Goal: Task Accomplishment & Management: Use online tool/utility

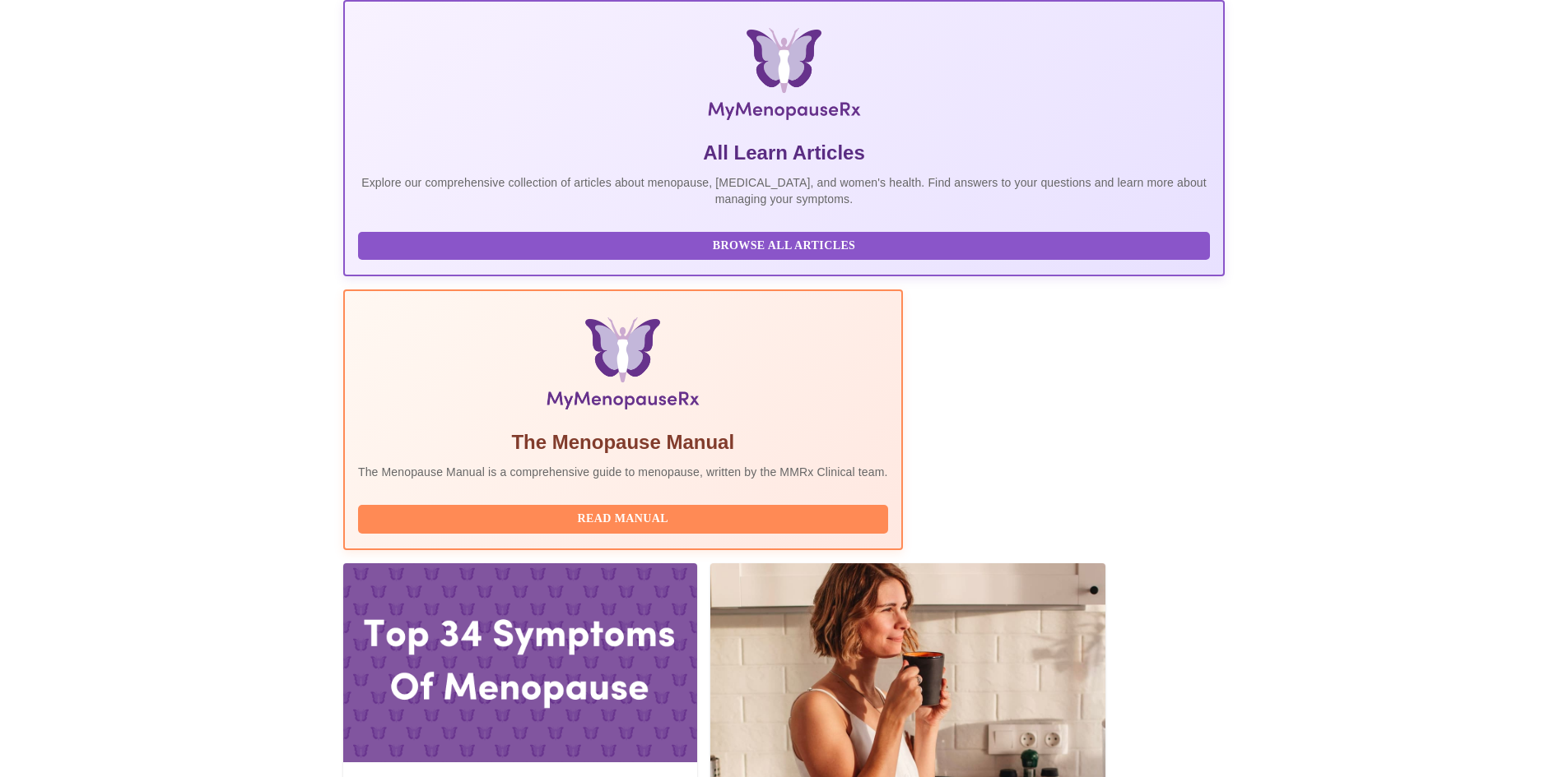
scroll to position [247, 0]
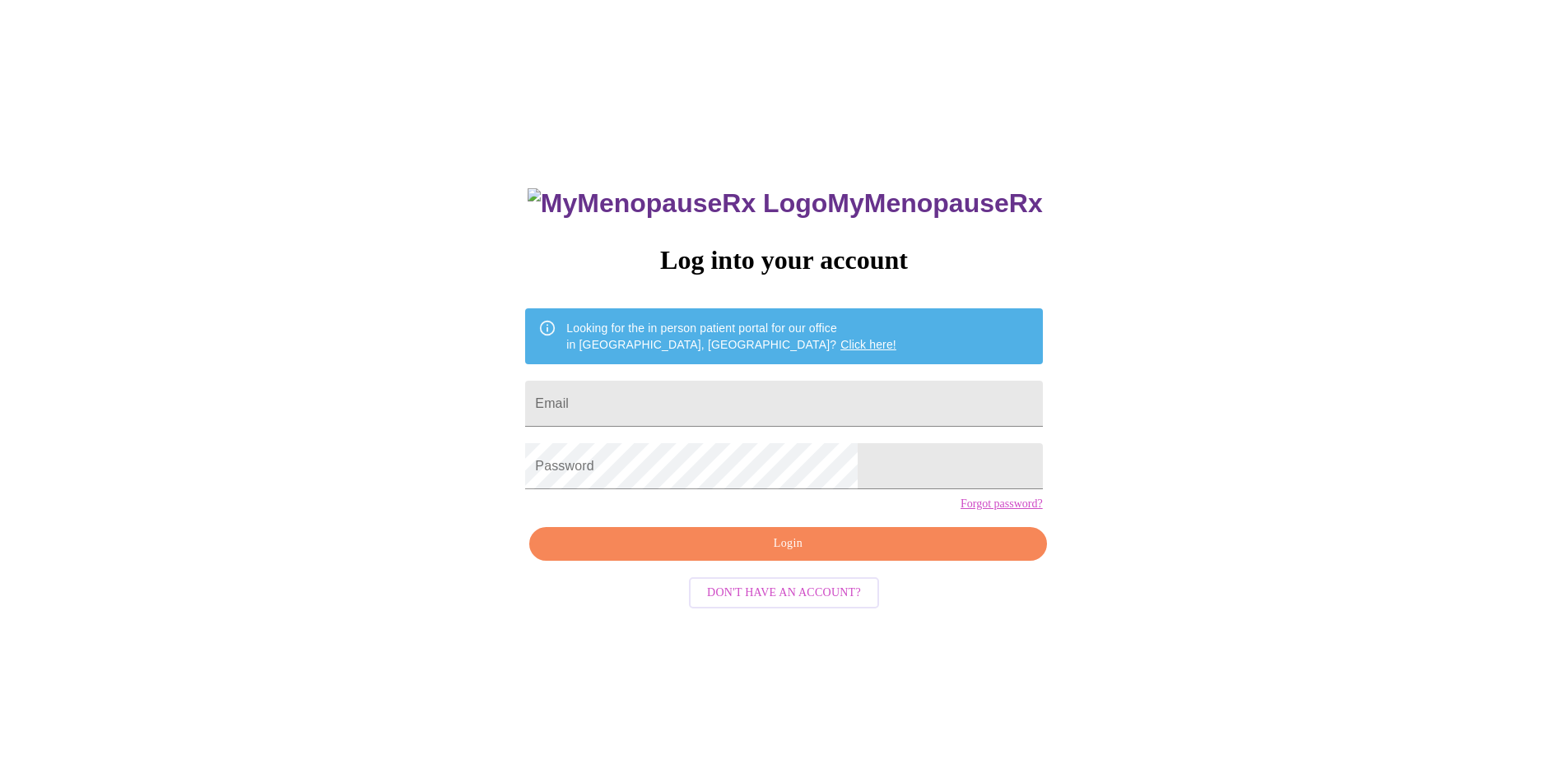
scroll to position [16, 0]
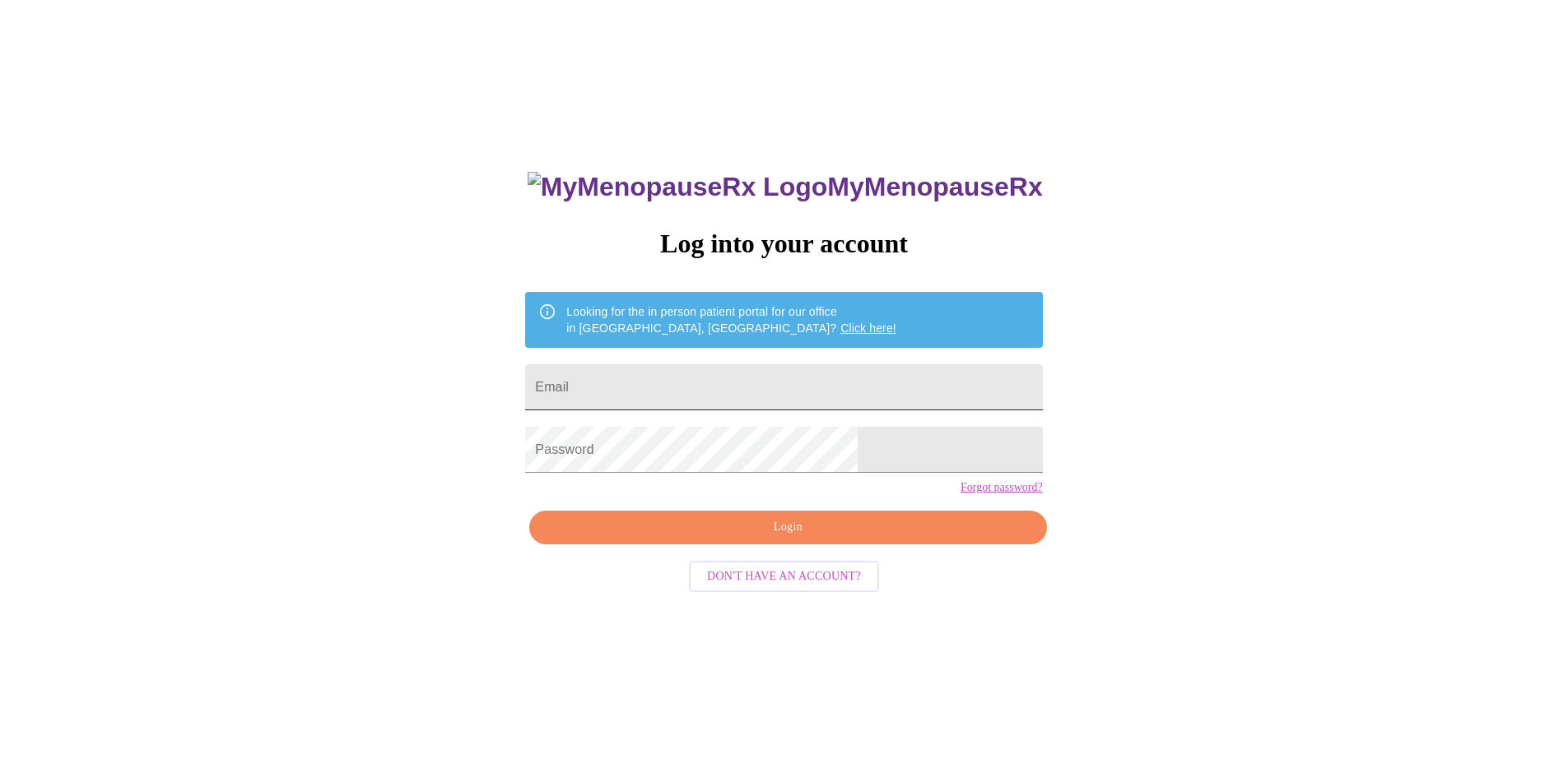
click at [674, 386] on input "Email" at bounding box center [783, 387] width 517 height 46
type input "emjelkins@gmail.com"
click at [776, 538] on span "Login" at bounding box center [787, 527] width 479 height 21
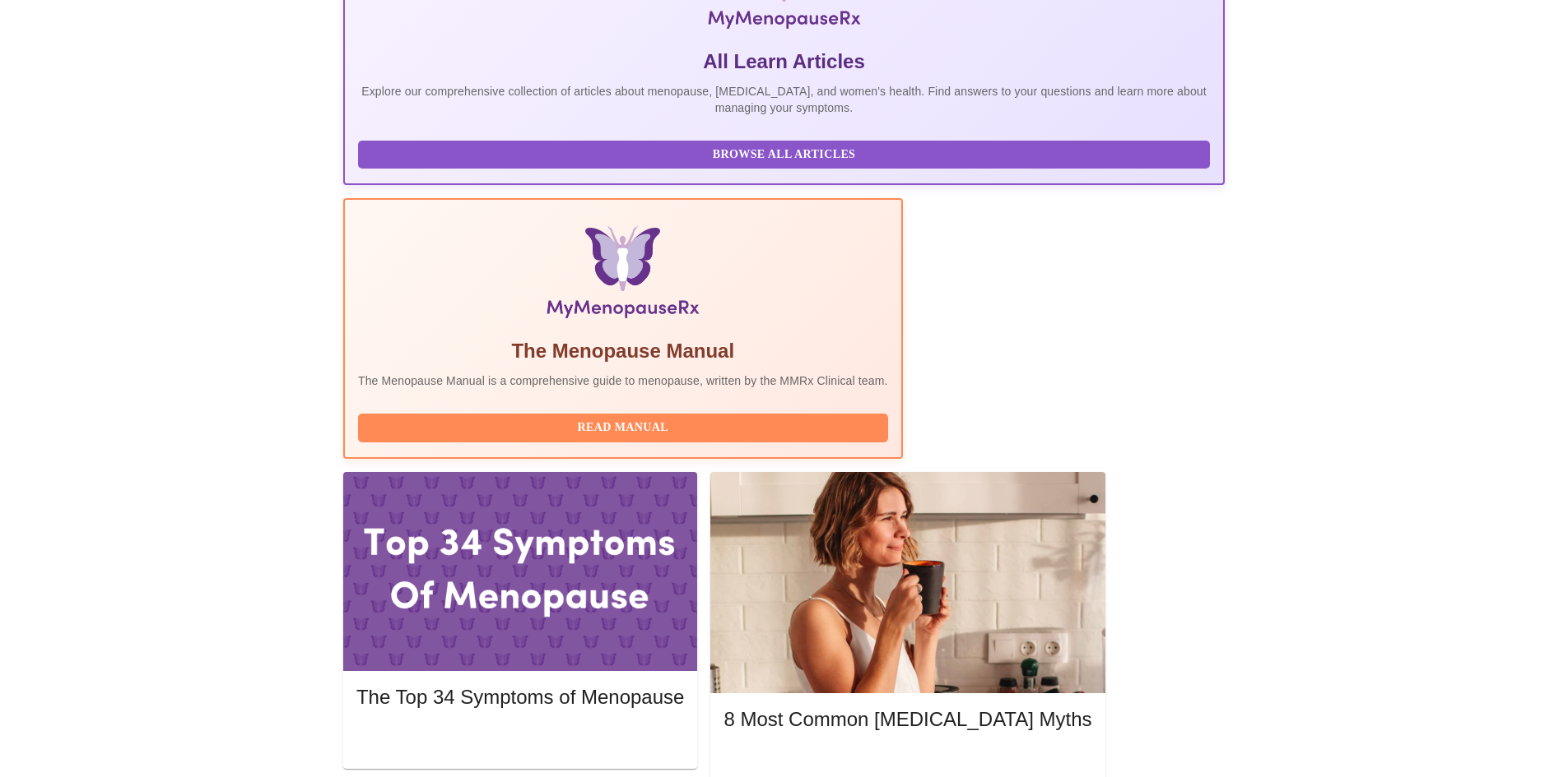
scroll to position [329, 0]
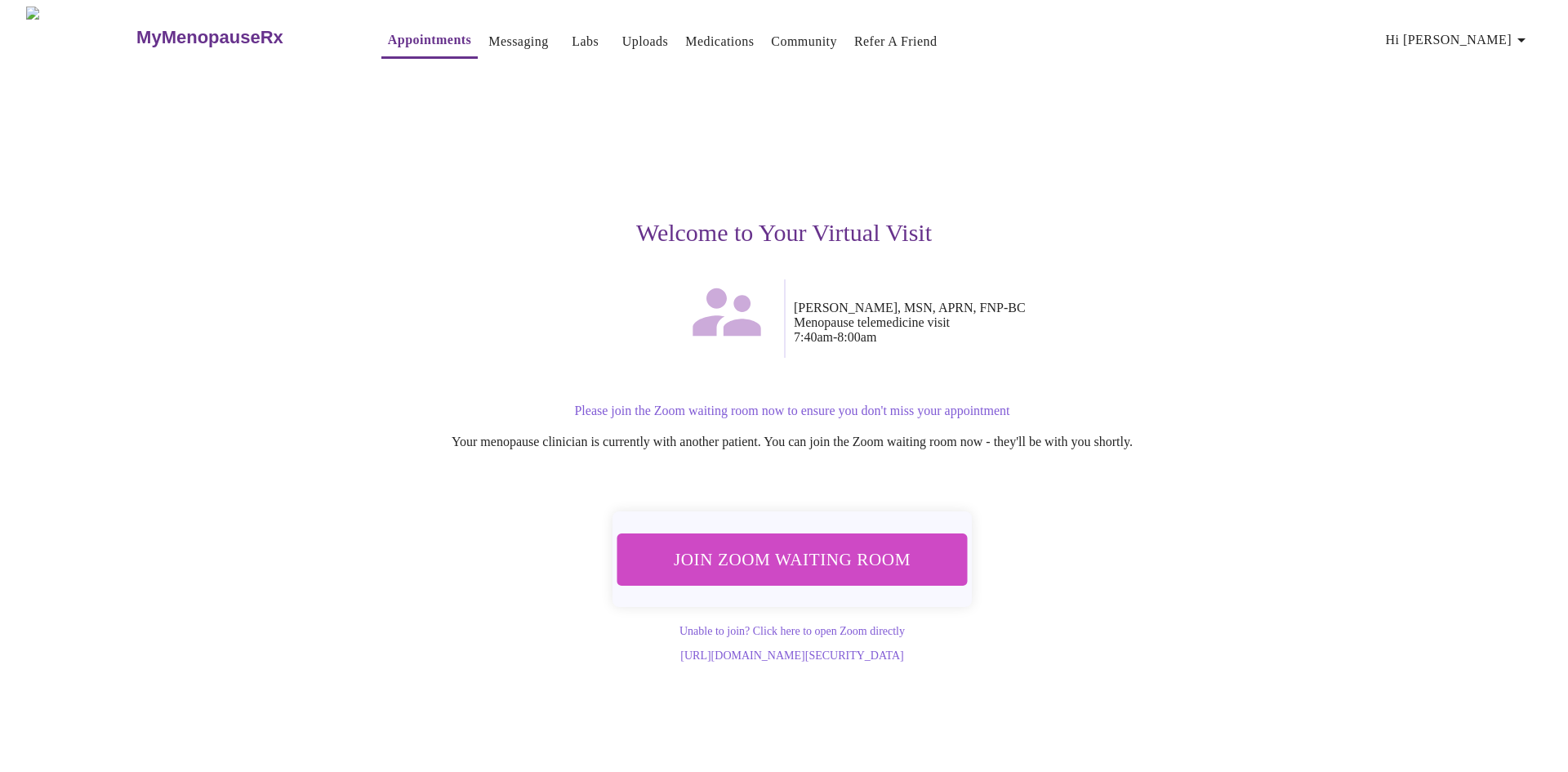
click at [870, 549] on span "Join Zoom Waiting Room" at bounding box center [792, 560] width 307 height 30
